Goal: Find contact information: Find contact information

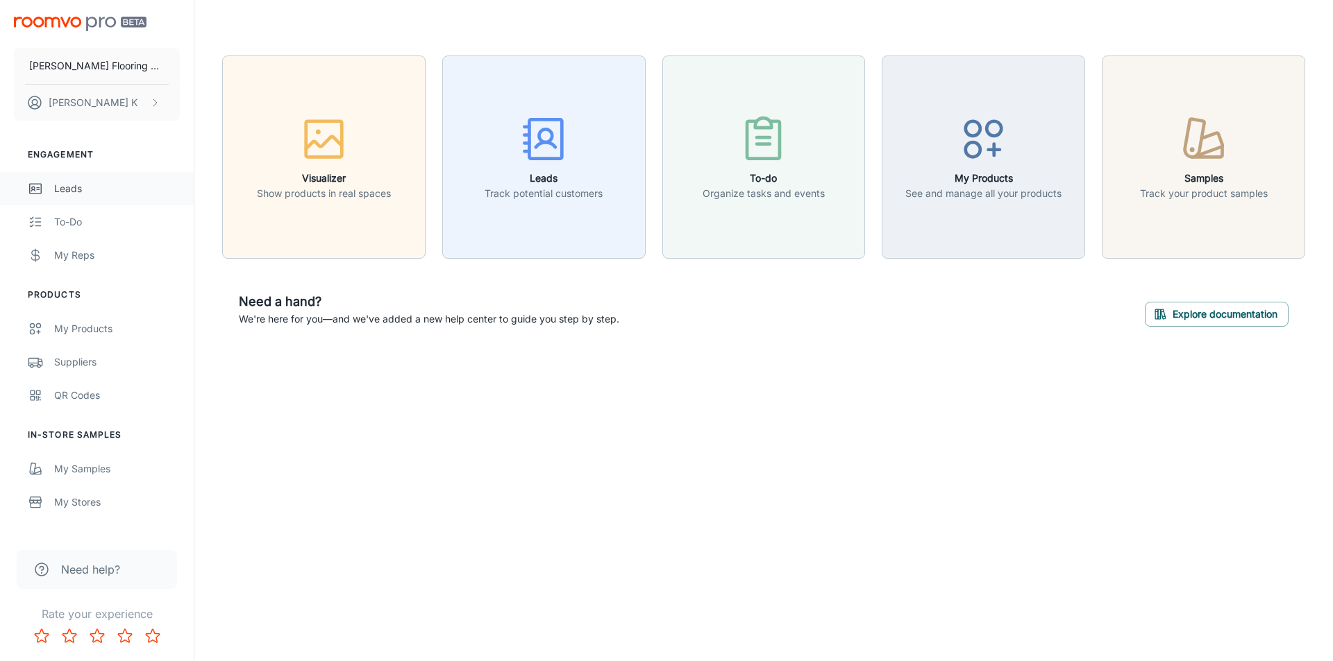
click at [70, 191] on div "Leads" at bounding box center [117, 188] width 126 height 15
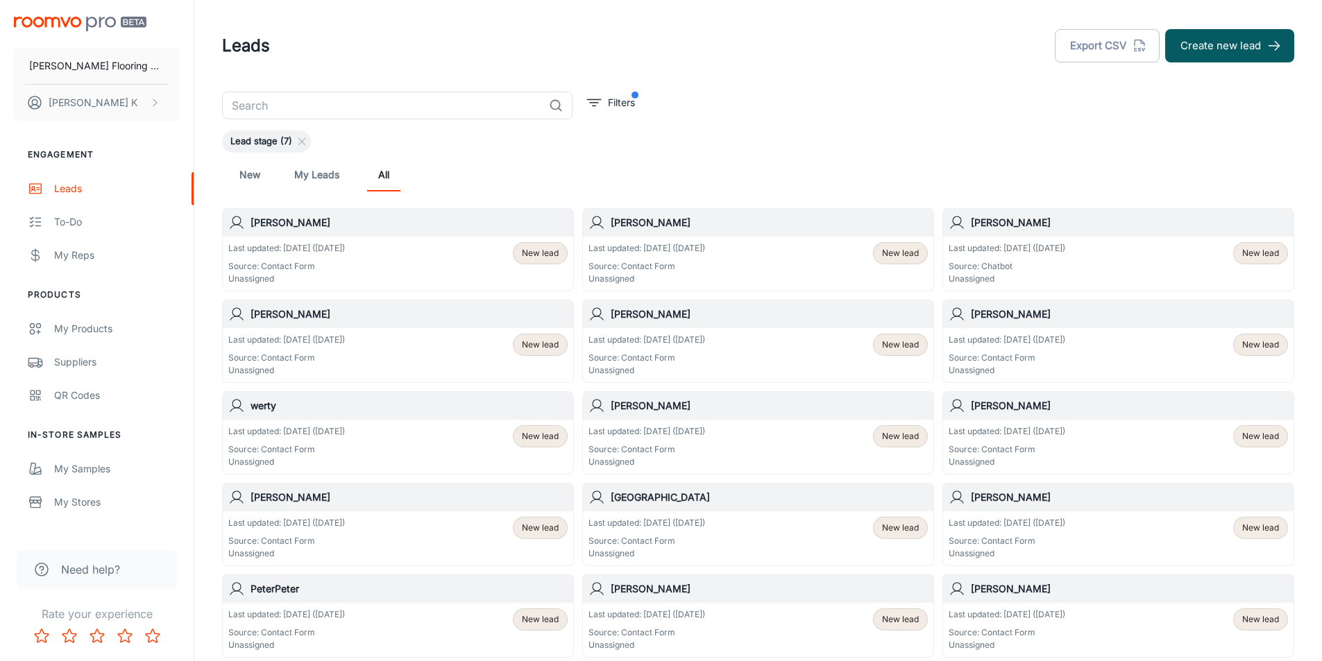
click at [295, 238] on div "Last updated: [DATE] ([DATE]) Source: Contact Form Unassigned New lead" at bounding box center [398, 264] width 350 height 54
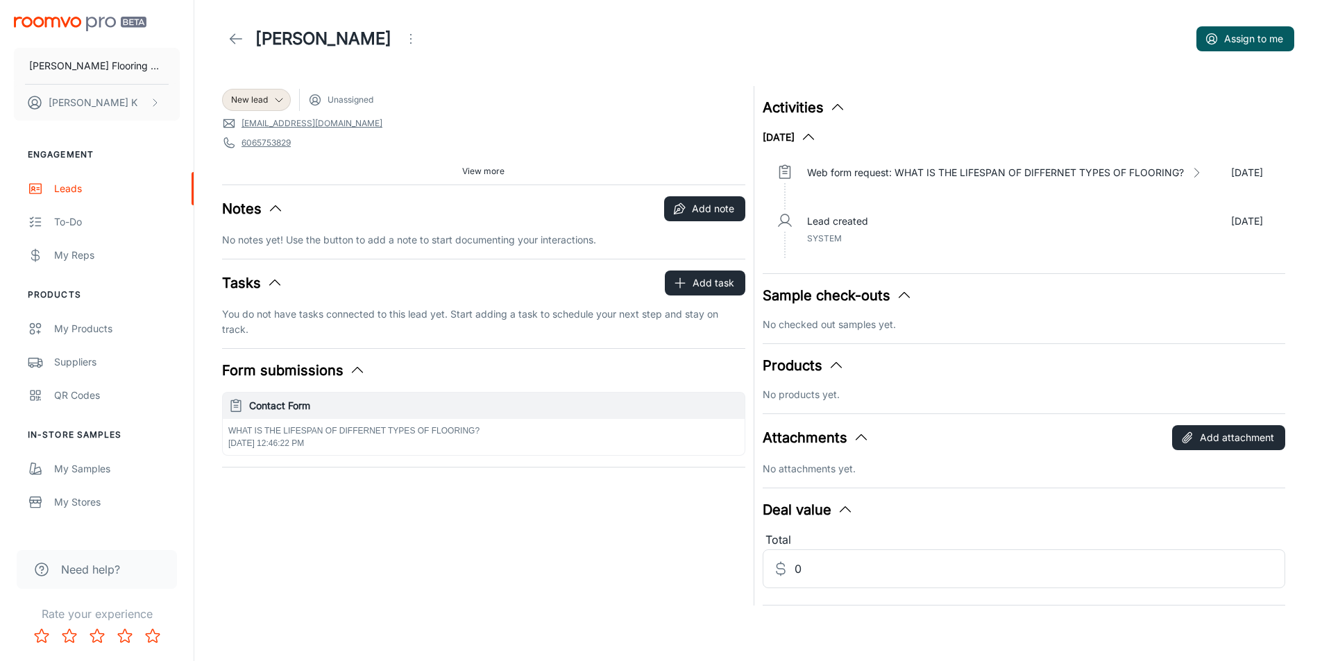
scroll to position [8, 0]
click at [275, 124] on link "[EMAIL_ADDRESS][DOMAIN_NAME]" at bounding box center [312, 123] width 141 height 12
drag, startPoint x: 326, startPoint y: 128, endPoint x: 230, endPoint y: 126, distance: 95.1
click at [230, 126] on div "New lead Unassigned [EMAIL_ADDRESS][DOMAIN_NAME] 6065753829 40831 Source: Conta…" at bounding box center [483, 135] width 523 height 99
copy link "[EMAIL_ADDRESS][DOMAIN_NAME]"
